Goal: Transaction & Acquisition: Purchase product/service

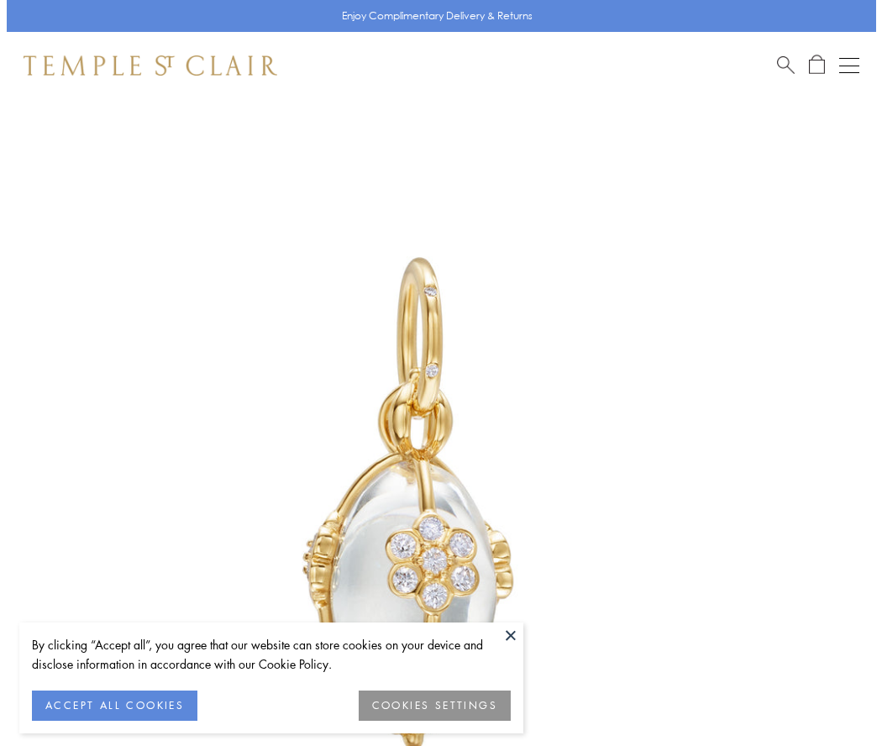
scroll to position [27, 0]
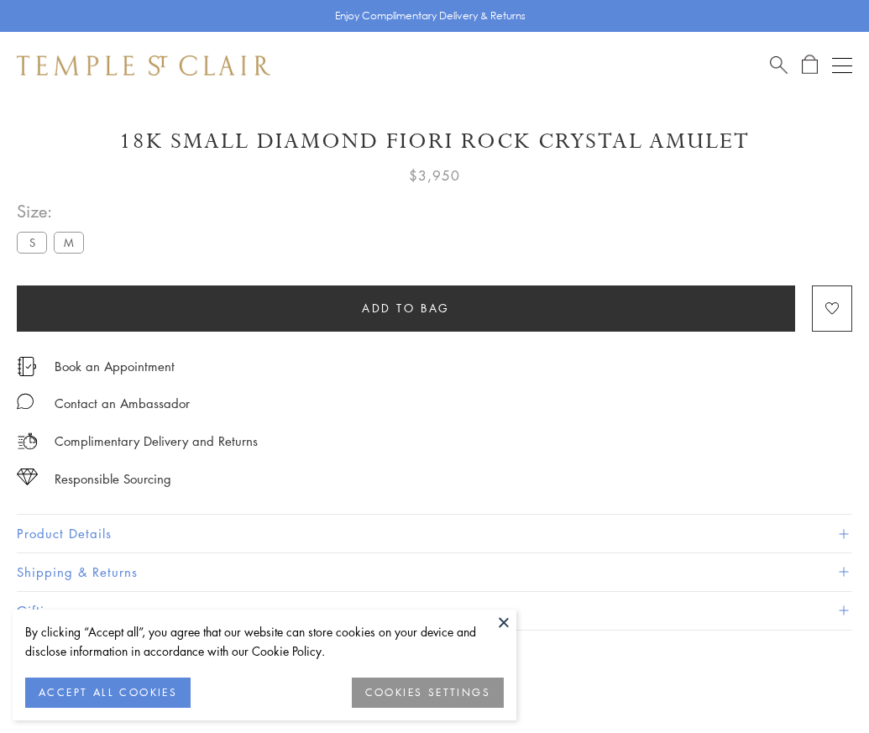
click at [406, 307] on span "Add to bag" at bounding box center [406, 308] width 88 height 18
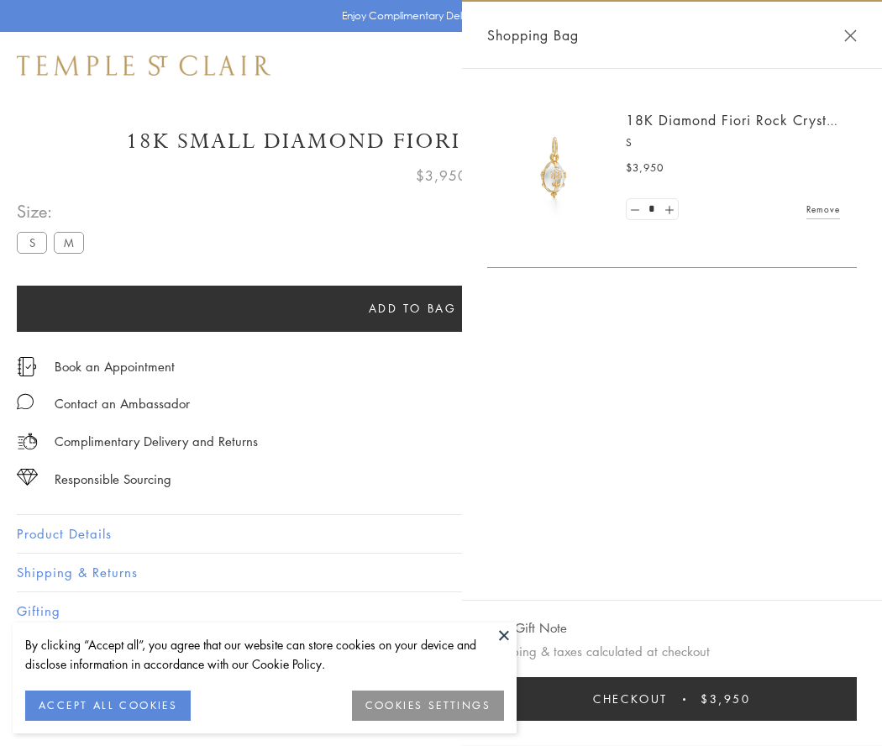
click at [702, 699] on button "Checkout $3,950" at bounding box center [671, 699] width 369 height 44
